Goal: Information Seeking & Learning: Learn about a topic

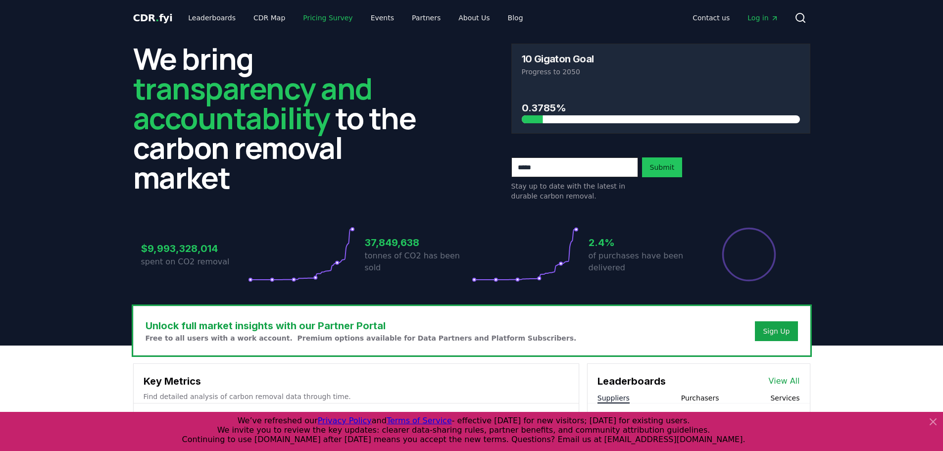
click at [315, 16] on link "Pricing Survey" at bounding box center [327, 18] width 65 height 18
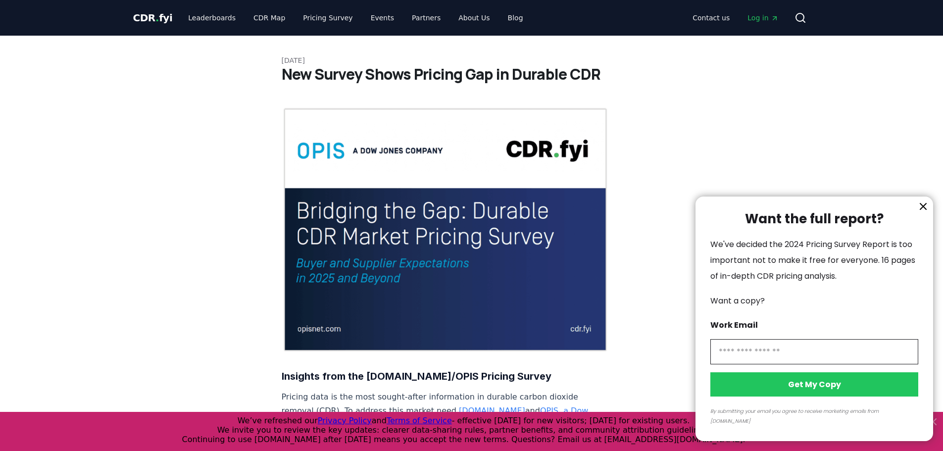
drag, startPoint x: 926, startPoint y: 212, endPoint x: 742, endPoint y: 230, distance: 184.9
click at [926, 212] on icon "information" at bounding box center [923, 206] width 12 height 12
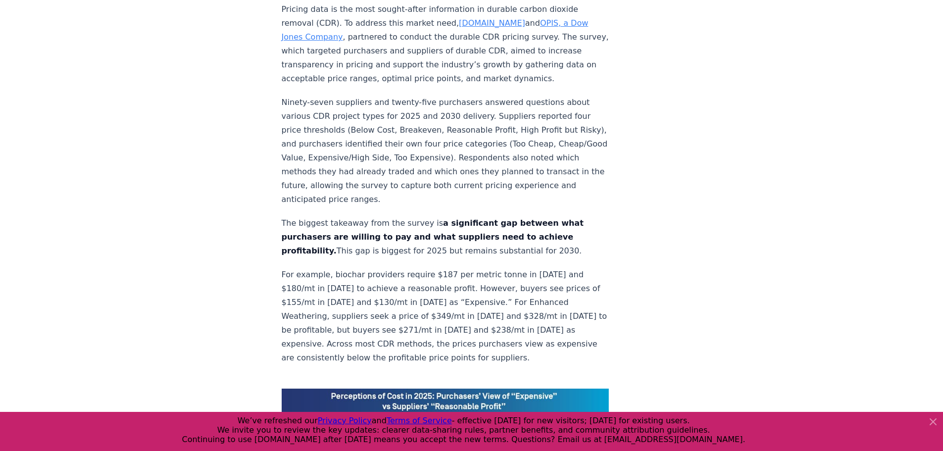
scroll to position [396, 0]
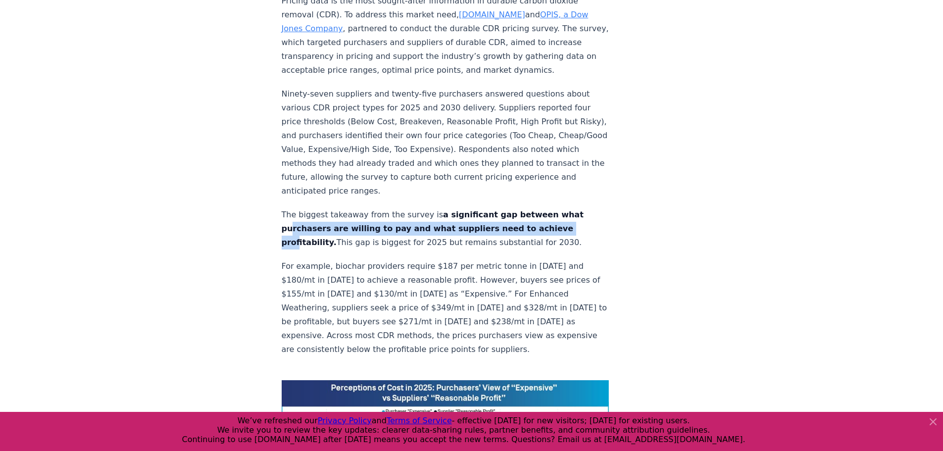
drag, startPoint x: 290, startPoint y: 198, endPoint x: 298, endPoint y: 209, distance: 13.5
click at [298, 210] on strong "a significant gap between what purchasers are willing to pay and what suppliers…" at bounding box center [433, 228] width 302 height 37
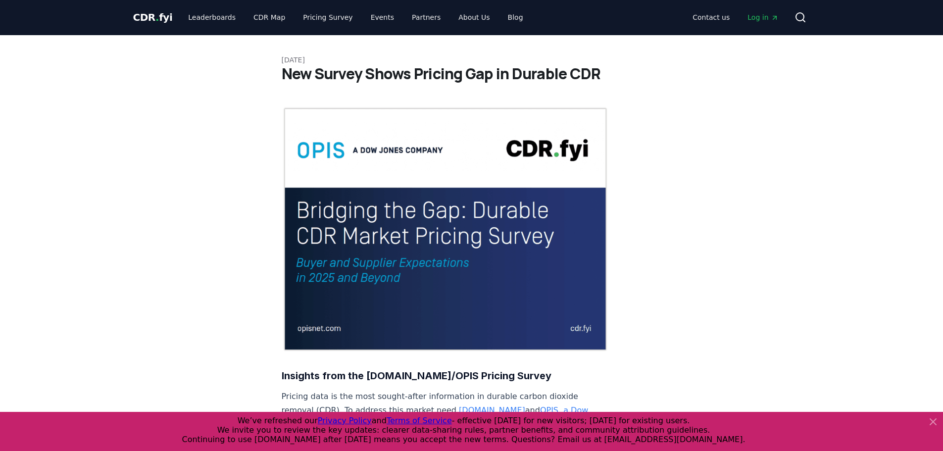
scroll to position [0, 0]
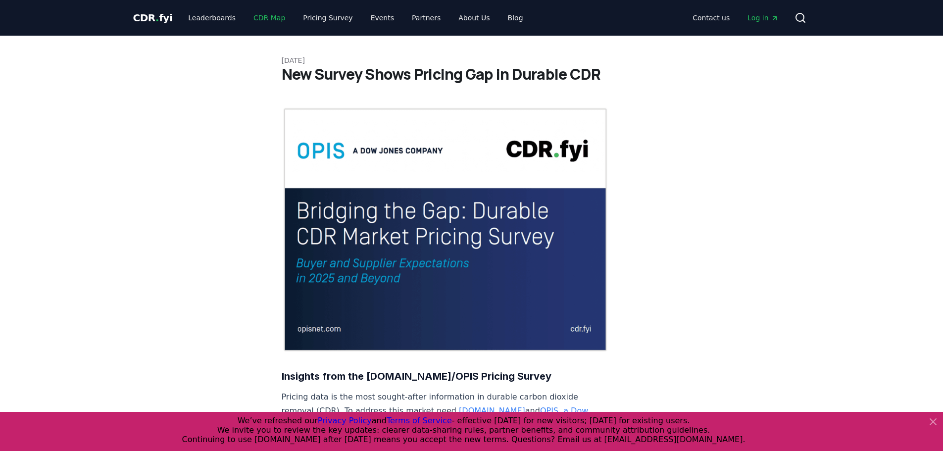
click at [263, 15] on link "CDR Map" at bounding box center [269, 18] width 48 height 18
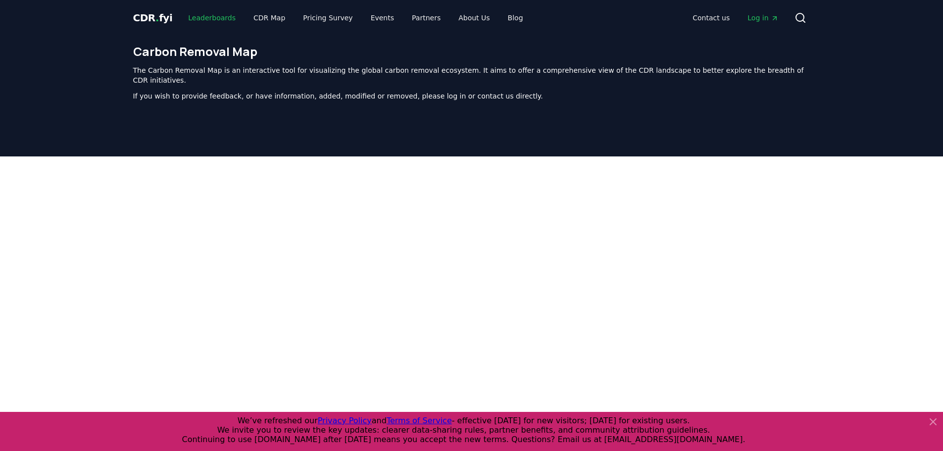
click at [201, 15] on link "Leaderboards" at bounding box center [211, 18] width 63 height 18
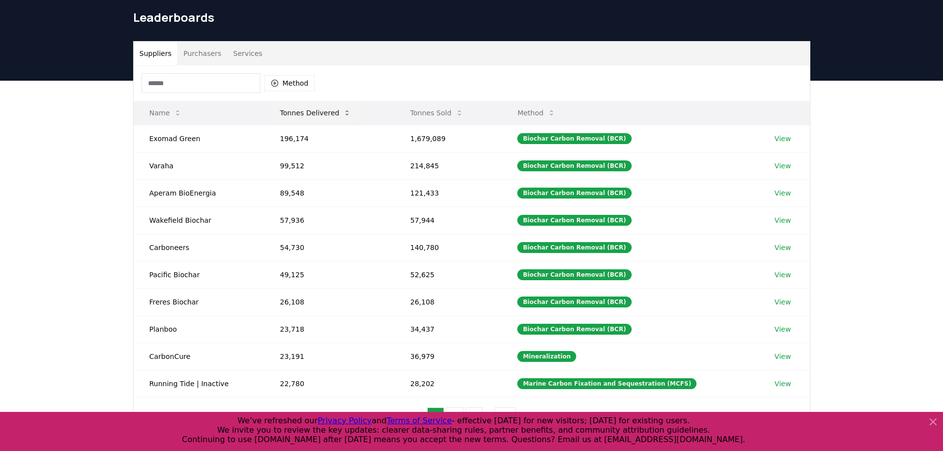
scroll to position [49, 0]
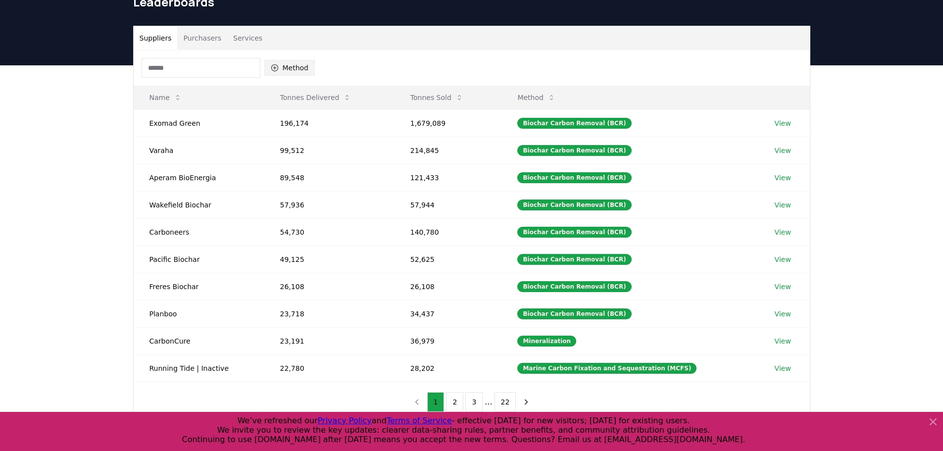
click at [292, 67] on button "Method" at bounding box center [289, 68] width 51 height 16
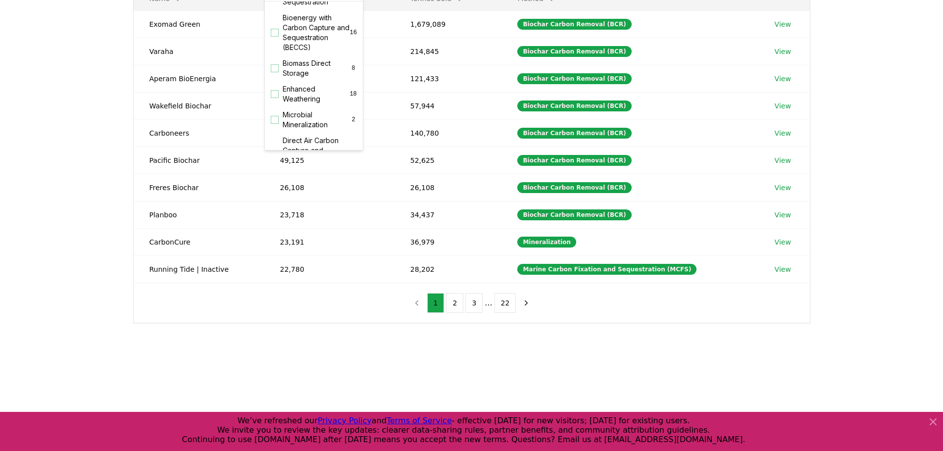
scroll to position [103, 0]
click at [305, 77] on span "Biomass Direct Storage" at bounding box center [316, 72] width 67 height 20
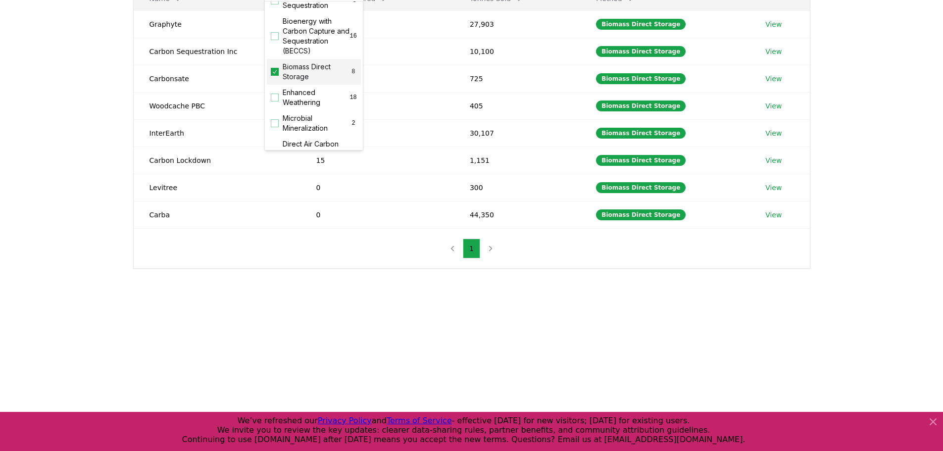
click at [306, 79] on span "Biomass Direct Storage" at bounding box center [316, 72] width 67 height 20
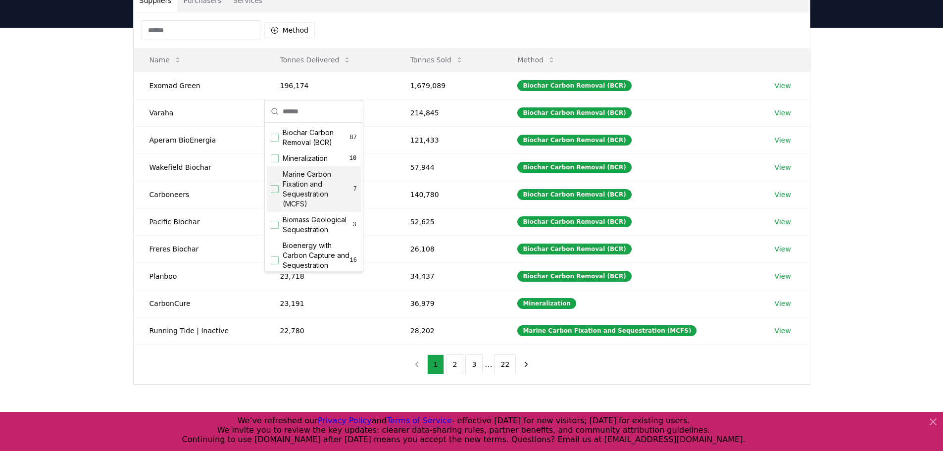
scroll to position [0, 0]
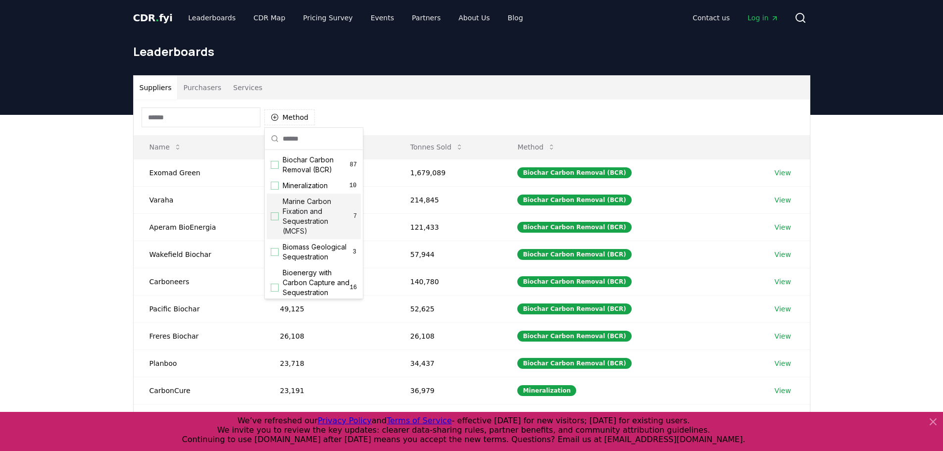
click at [408, 109] on div "Method" at bounding box center [472, 117] width 676 height 36
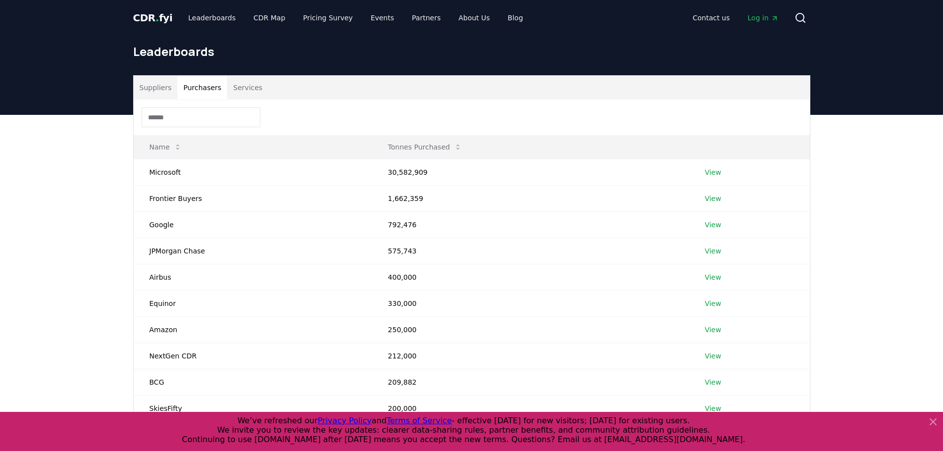
click at [193, 86] on button "Purchasers" at bounding box center [202, 88] width 50 height 24
click at [149, 88] on button "Suppliers" at bounding box center [156, 88] width 44 height 24
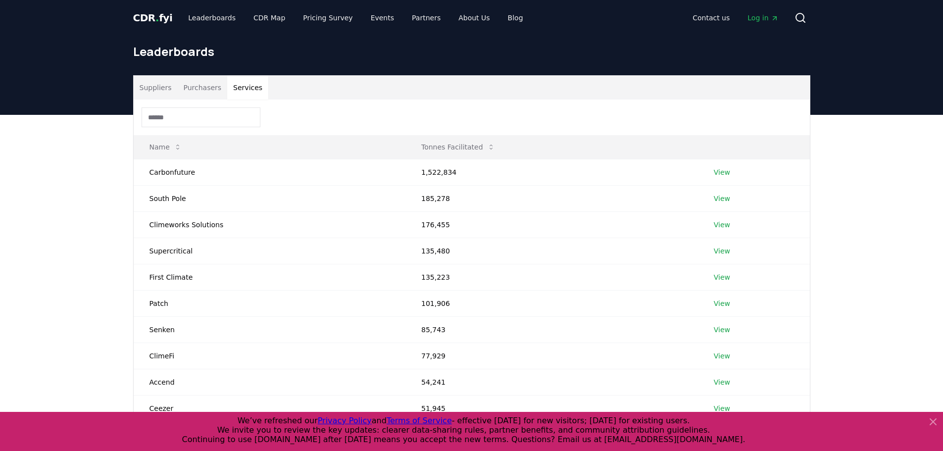
click at [246, 89] on button "Services" at bounding box center [247, 88] width 41 height 24
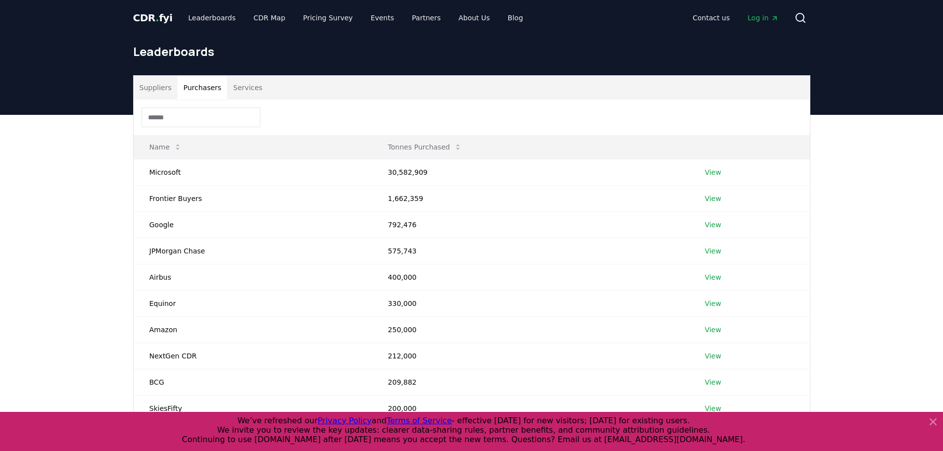
click at [206, 88] on button "Purchasers" at bounding box center [202, 88] width 50 height 24
click at [145, 83] on button "Suppliers" at bounding box center [156, 88] width 44 height 24
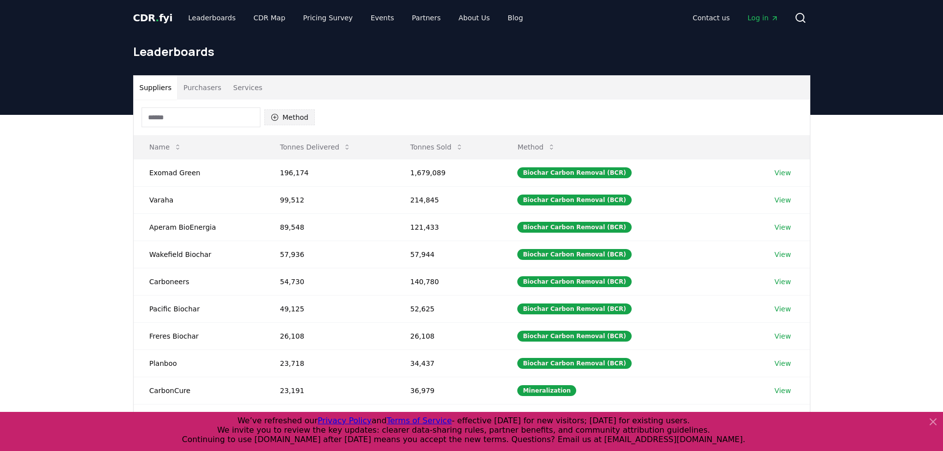
click at [265, 112] on button "Method" at bounding box center [289, 117] width 51 height 16
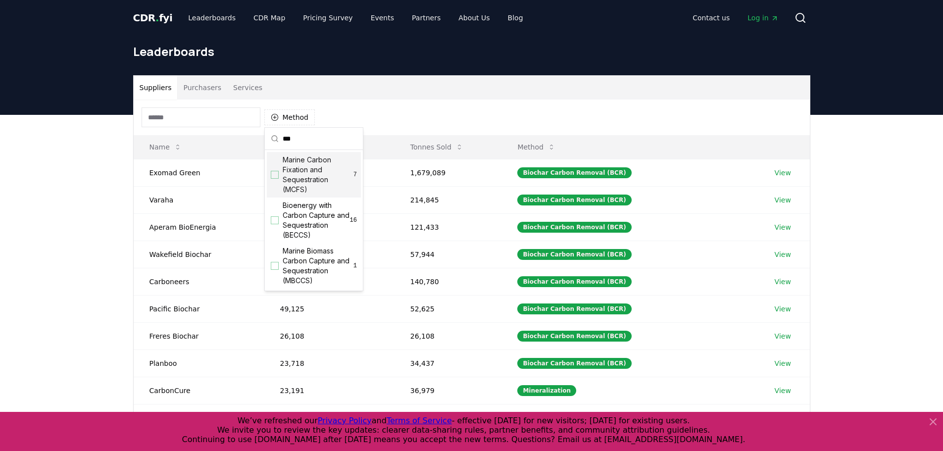
type input "***"
click at [351, 61] on div "Leaderboards" at bounding box center [471, 56] width 693 height 40
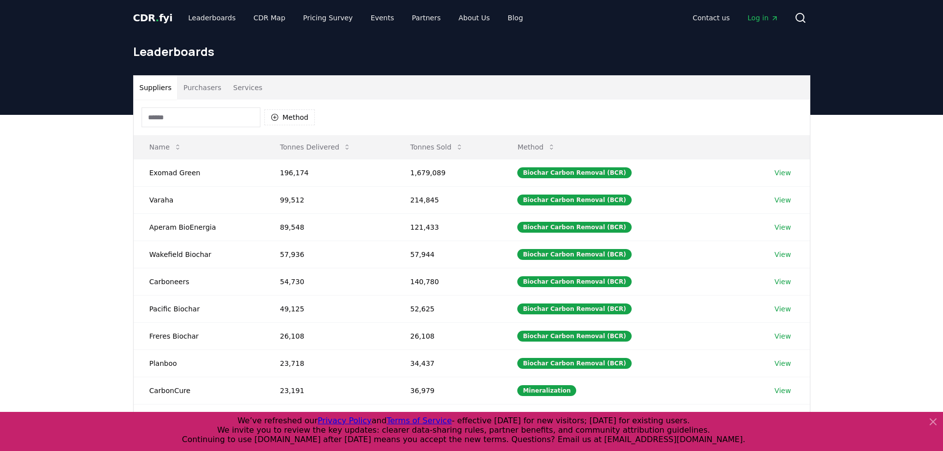
click at [194, 86] on button "Purchasers" at bounding box center [202, 88] width 50 height 24
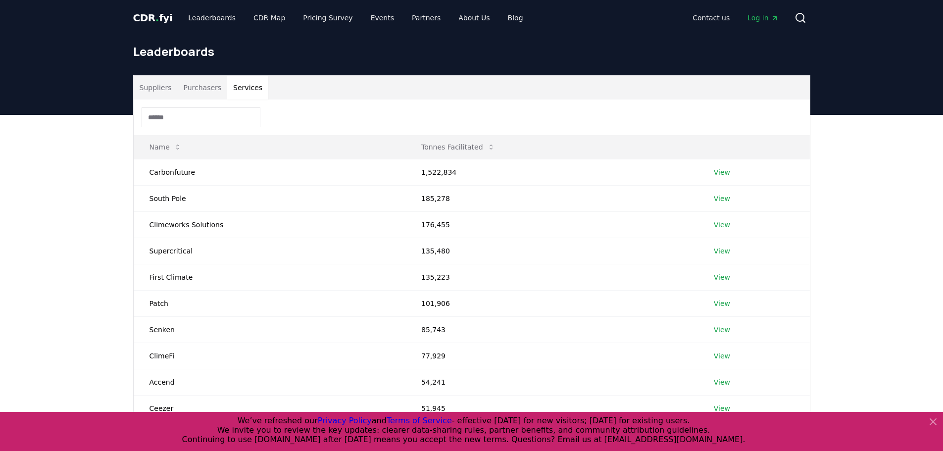
click at [243, 91] on button "Services" at bounding box center [247, 88] width 41 height 24
click at [152, 12] on span "CDR . fyi" at bounding box center [153, 18] width 40 height 12
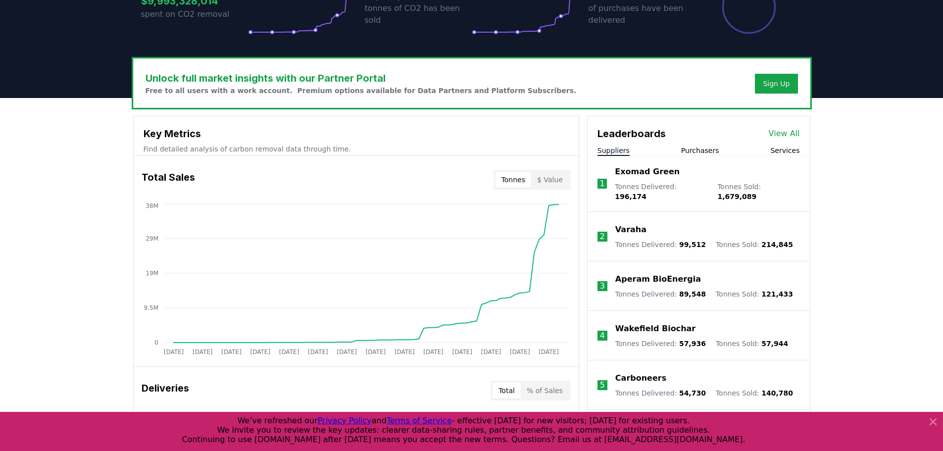
scroll to position [297, 0]
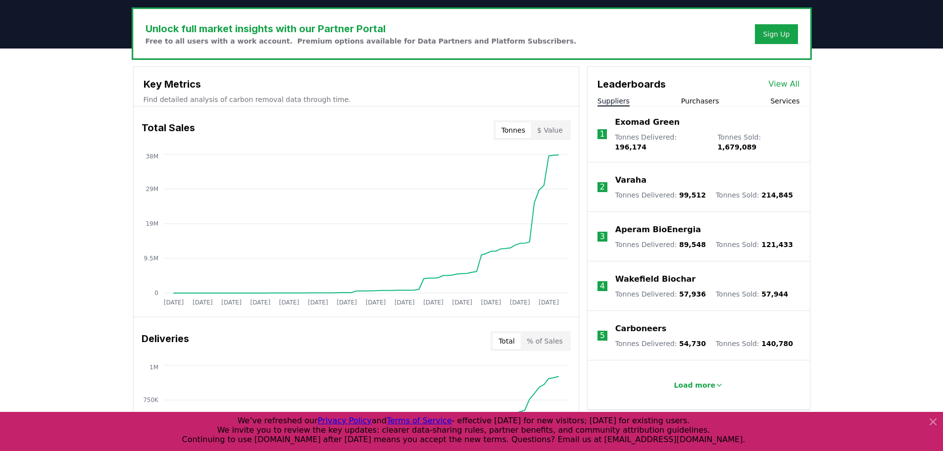
click at [551, 132] on button "$ Value" at bounding box center [550, 130] width 38 height 16
click at [513, 127] on button "Tonnes" at bounding box center [513, 130] width 36 height 16
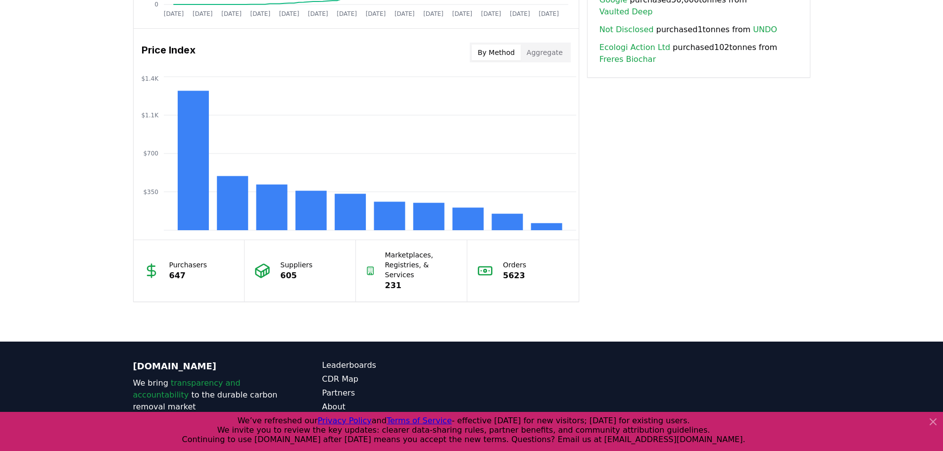
scroll to position [835, 0]
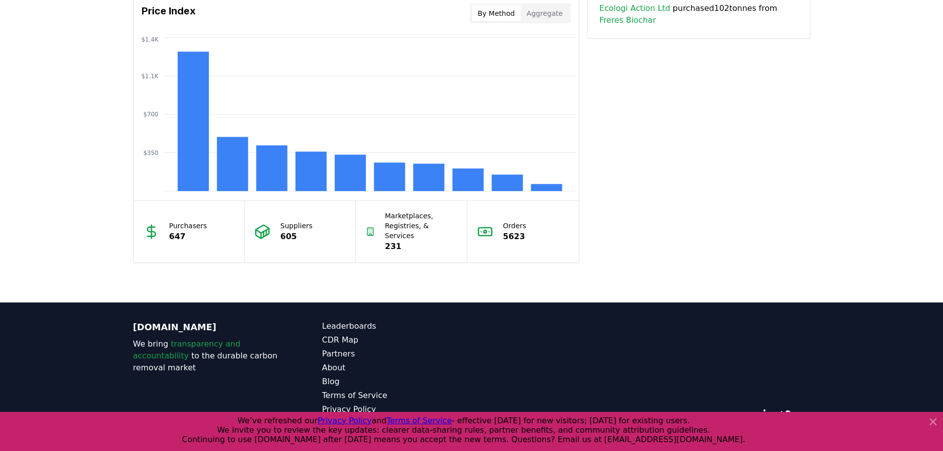
click at [931, 420] on icon at bounding box center [933, 422] width 6 height 6
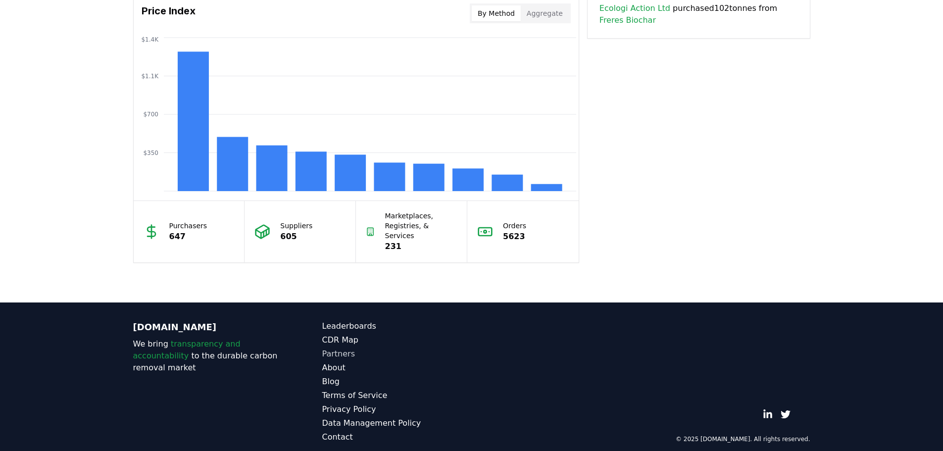
click at [344, 348] on link "Partners" at bounding box center [396, 354] width 149 height 12
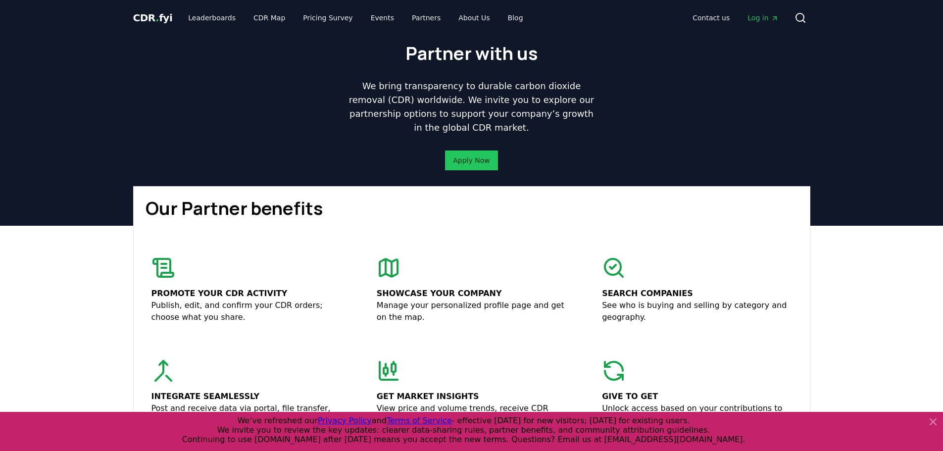
drag, startPoint x: 344, startPoint y: 341, endPoint x: 74, endPoint y: 328, distance: 271.0
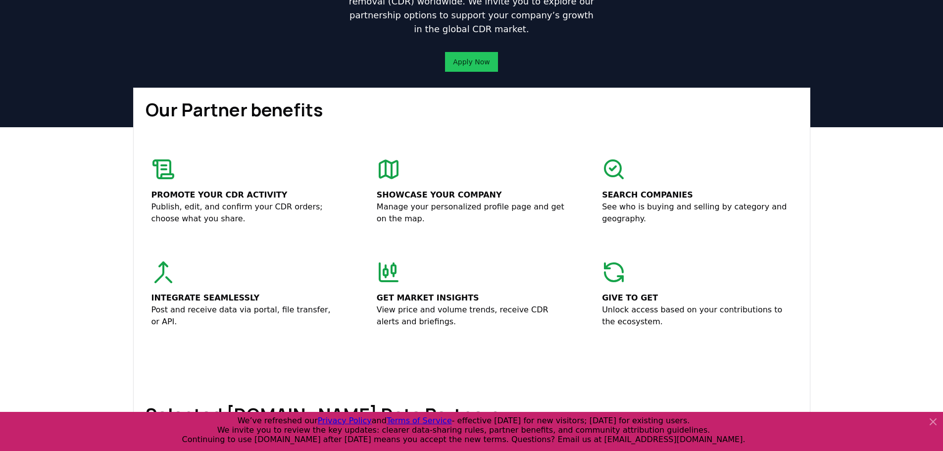
scroll to position [99, 0]
click at [932, 420] on icon at bounding box center [933, 422] width 12 height 12
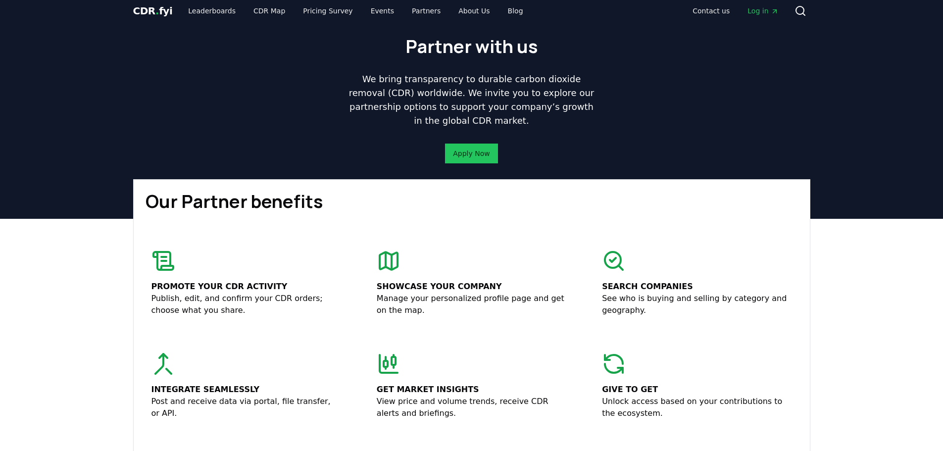
scroll to position [0, 0]
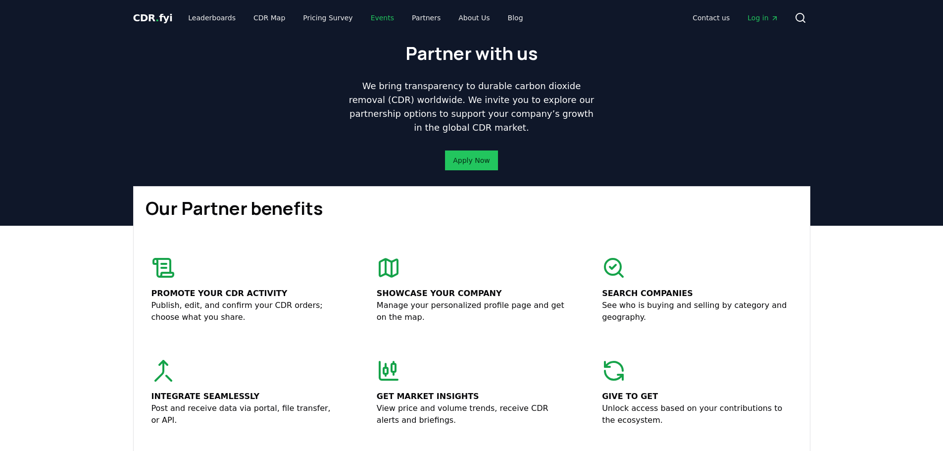
click at [372, 17] on link "Events" at bounding box center [382, 18] width 39 height 18
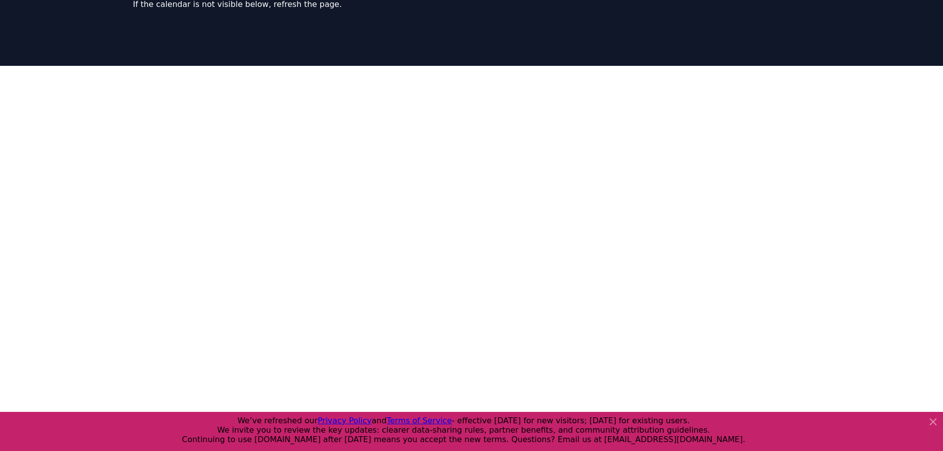
scroll to position [148, 0]
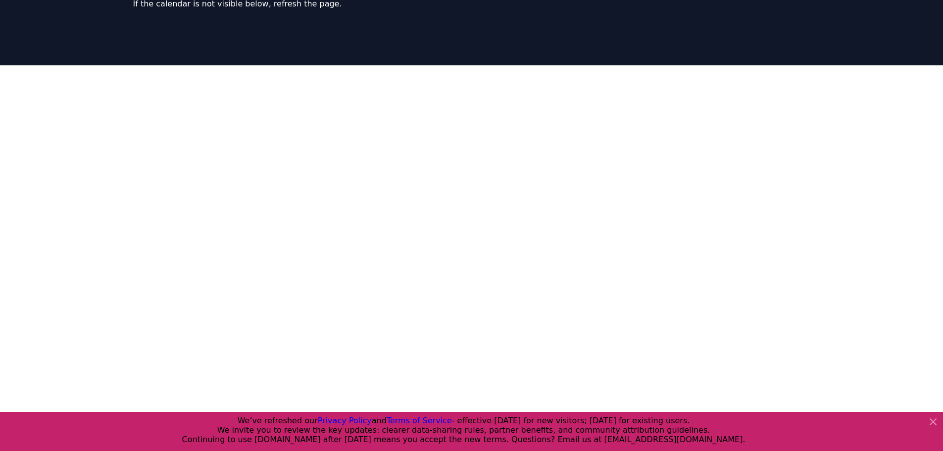
click at [935, 419] on icon at bounding box center [933, 422] width 6 height 6
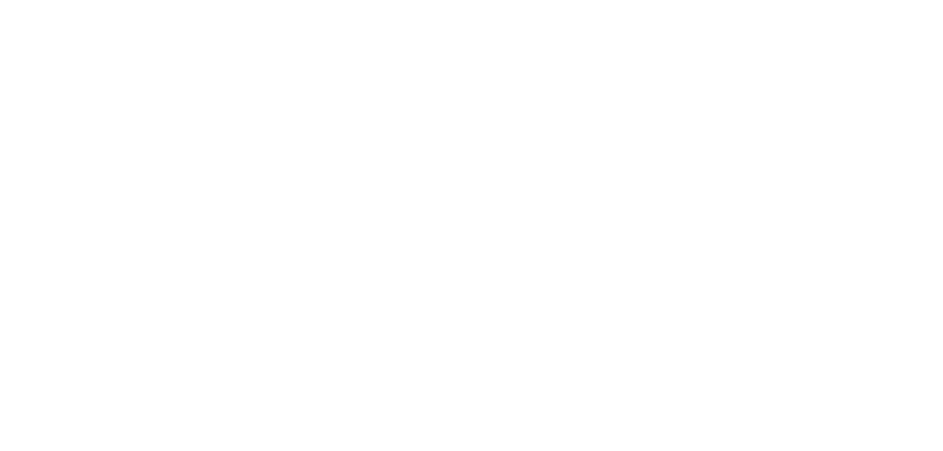
scroll to position [0, 0]
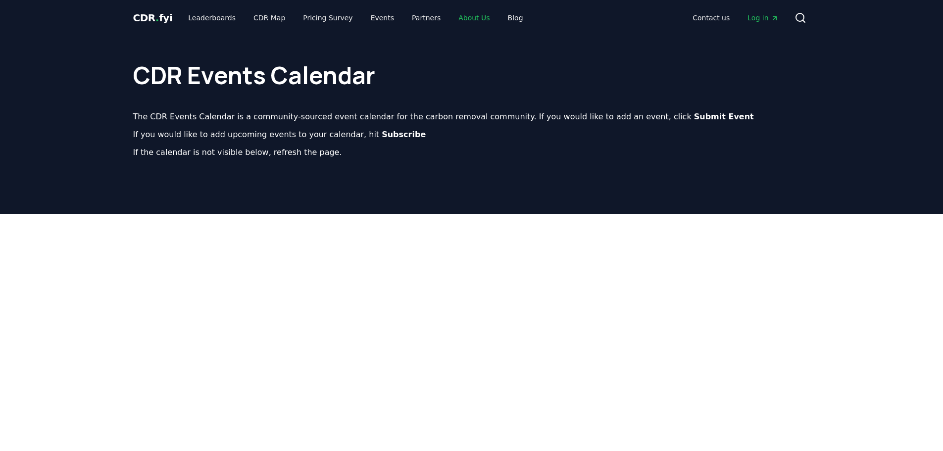
click at [456, 16] on link "About Us" at bounding box center [473, 18] width 47 height 18
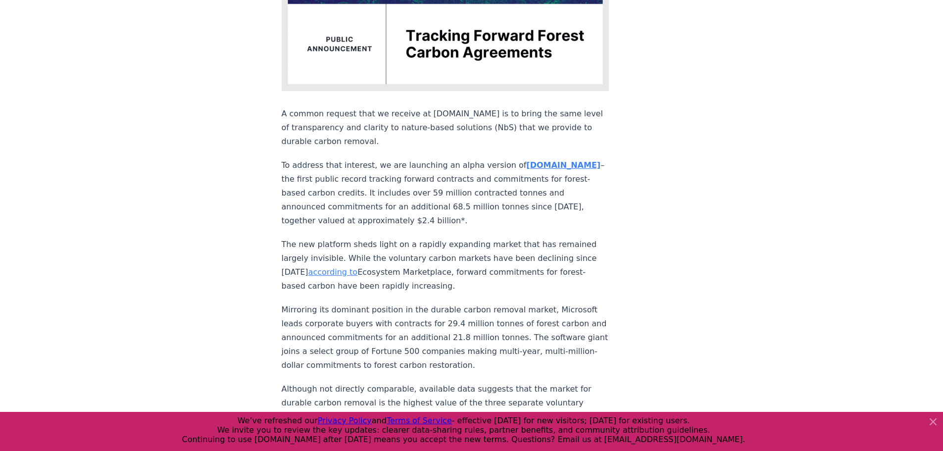
scroll to position [297, 0]
